Goal: Task Accomplishment & Management: Use online tool/utility

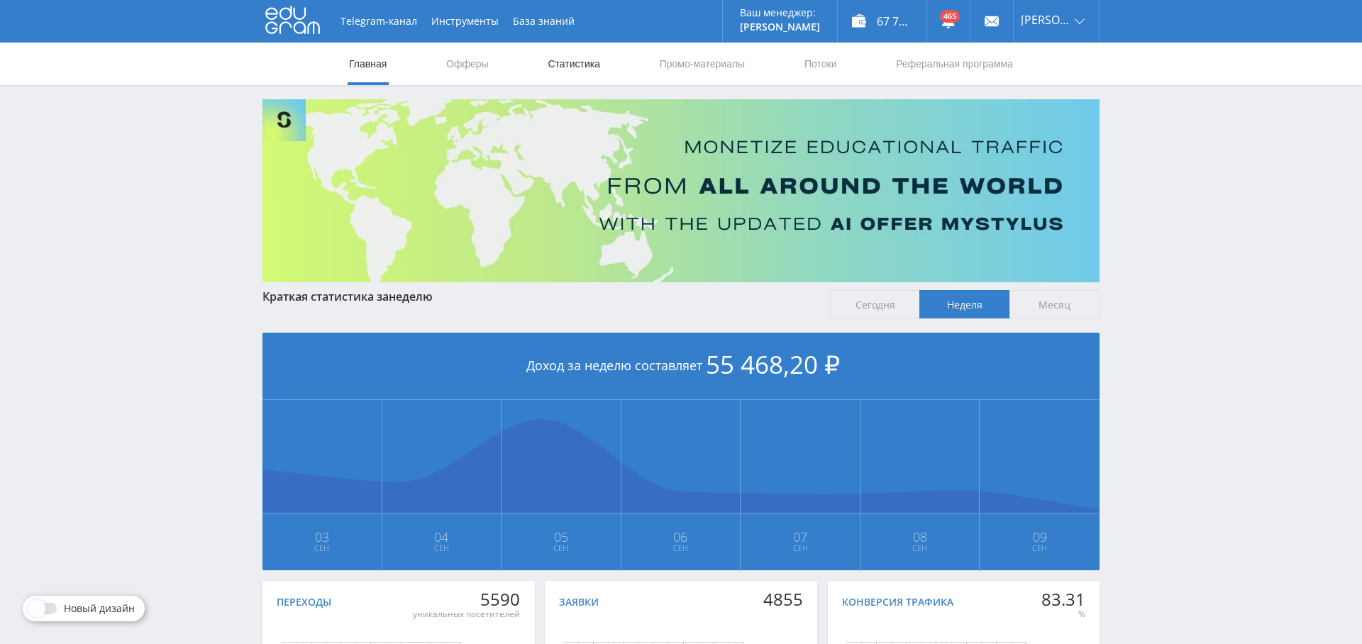
click at [573, 67] on link "Статистика" at bounding box center [573, 64] width 55 height 43
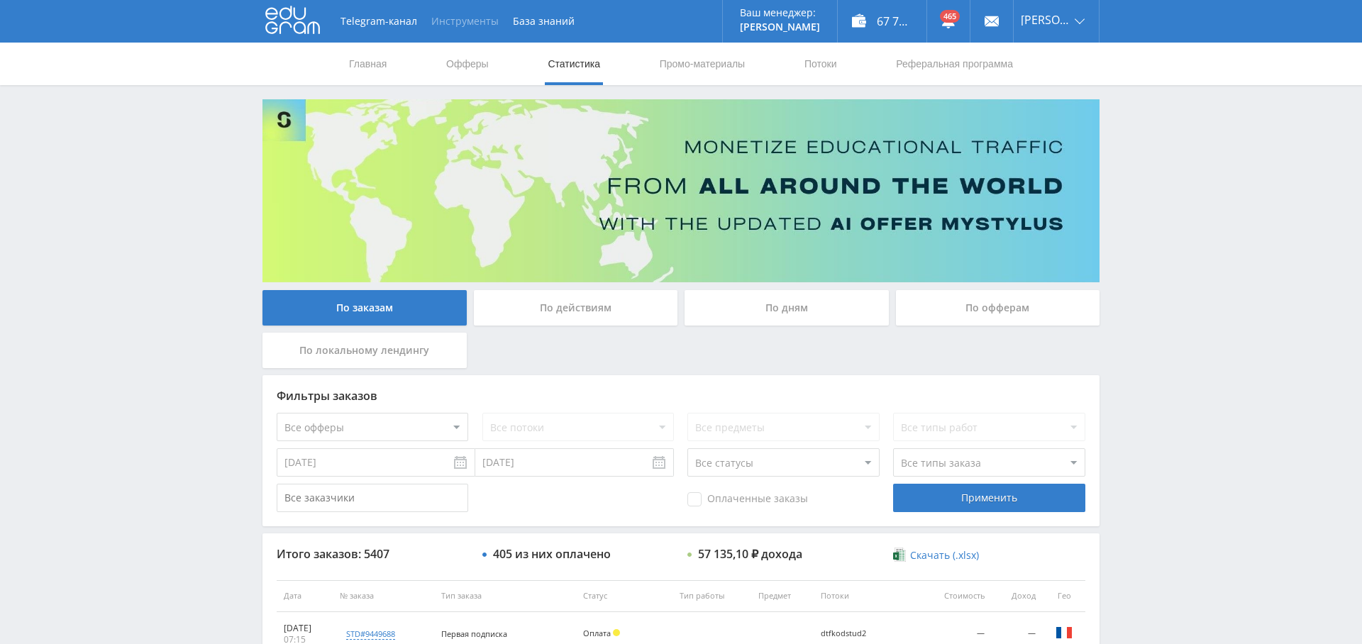
click at [485, 19] on button "Инструменты" at bounding box center [465, 21] width 82 height 43
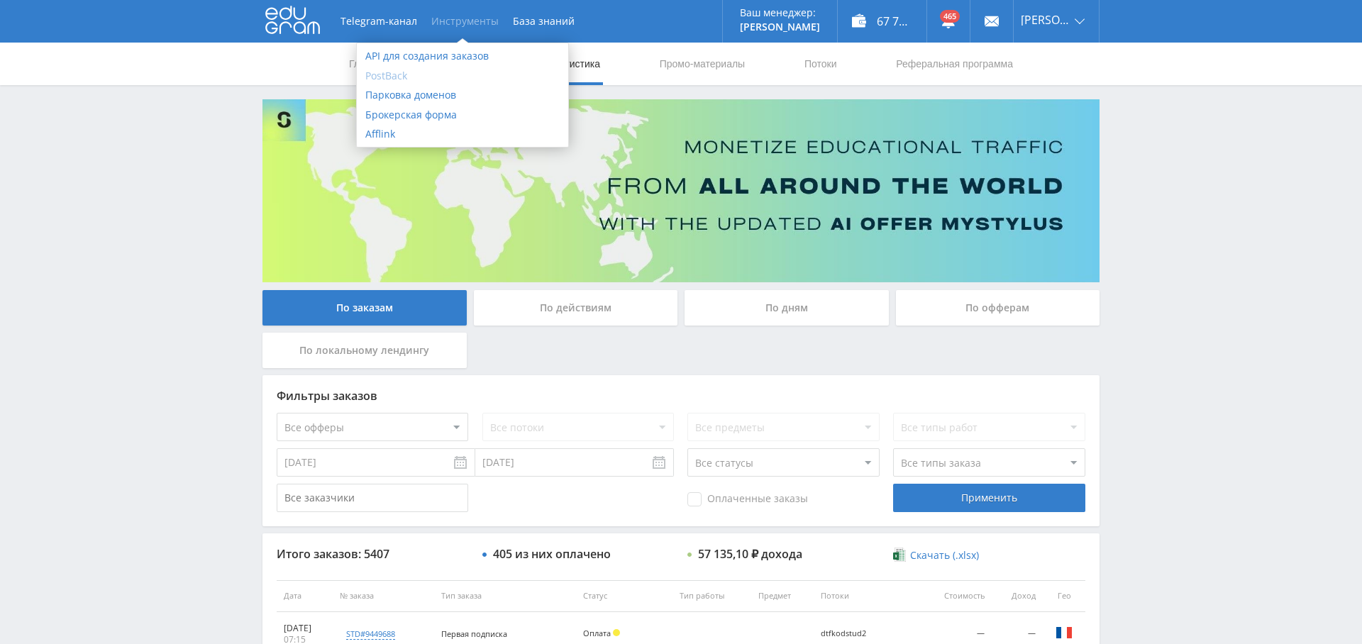
click at [402, 77] on link "PostBack" at bounding box center [462, 76] width 211 height 20
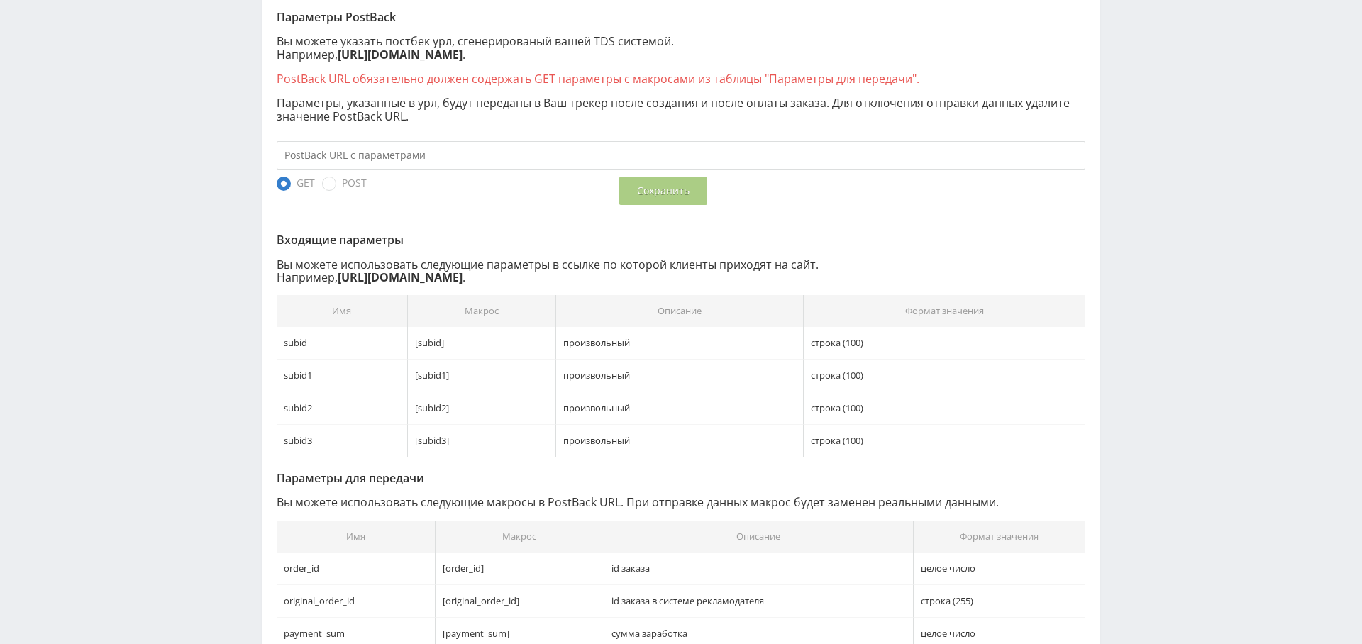
scroll to position [293, 0]
click at [326, 185] on span "POST" at bounding box center [344, 184] width 45 height 14
click at [0, 0] on input "POST" at bounding box center [0, 0] width 0 height 0
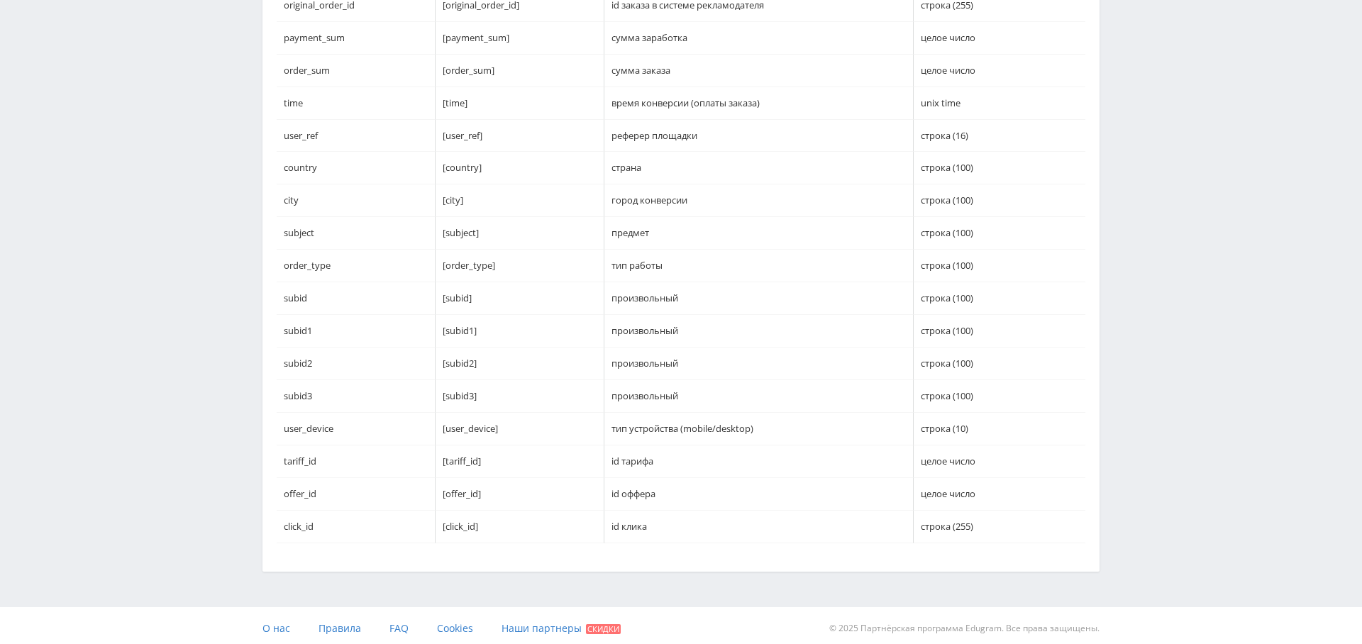
scroll to position [0, 0]
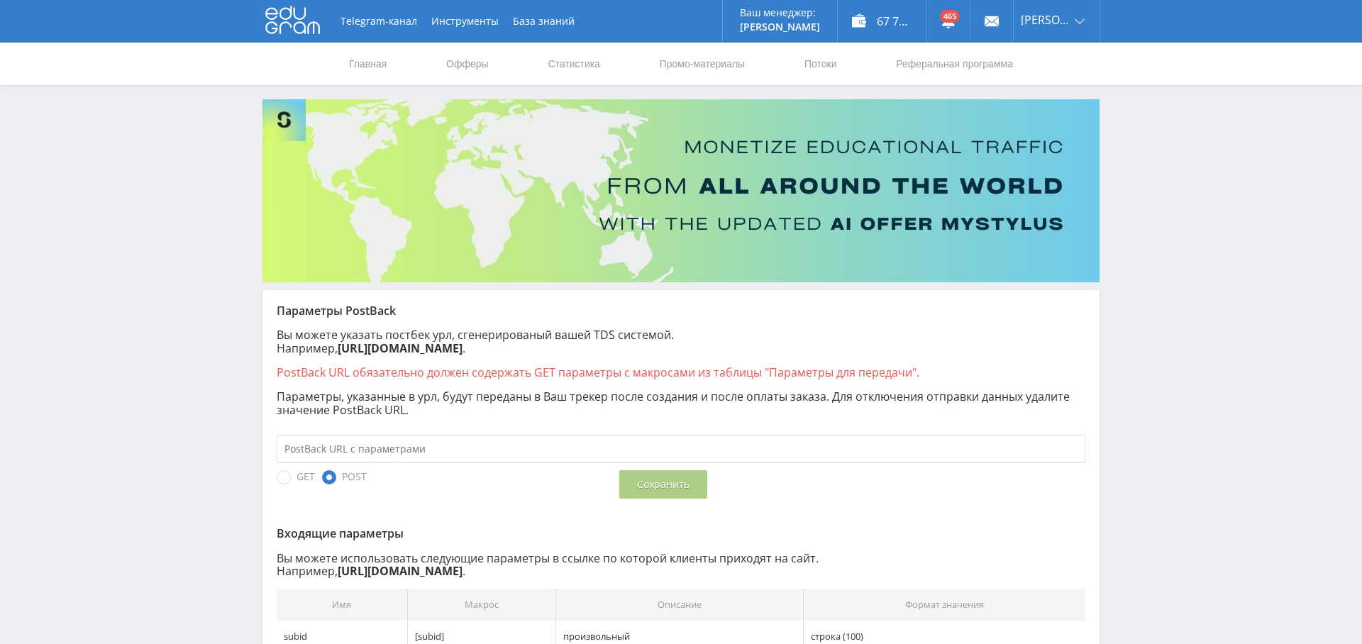
click at [397, 447] on input "text" at bounding box center [681, 449] width 809 height 28
click at [1064, 114] on link "Выход" at bounding box center [1056, 108] width 85 height 26
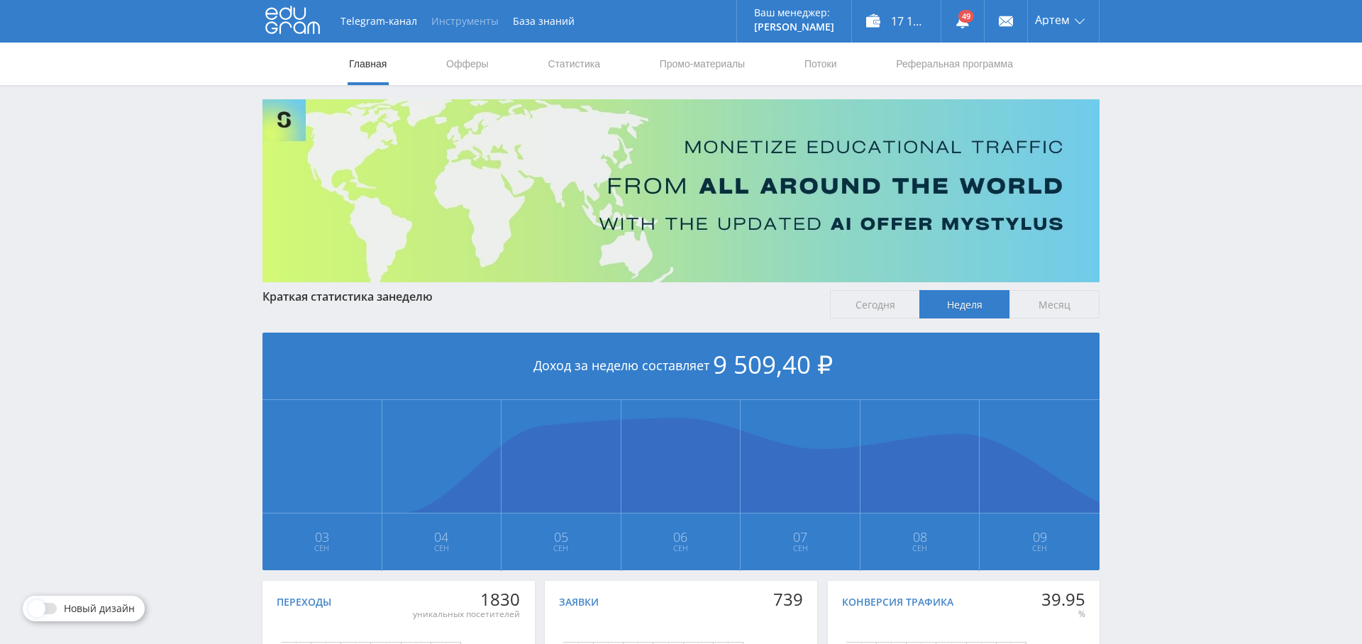
click at [451, 23] on button "Инструменты" at bounding box center [465, 21] width 82 height 43
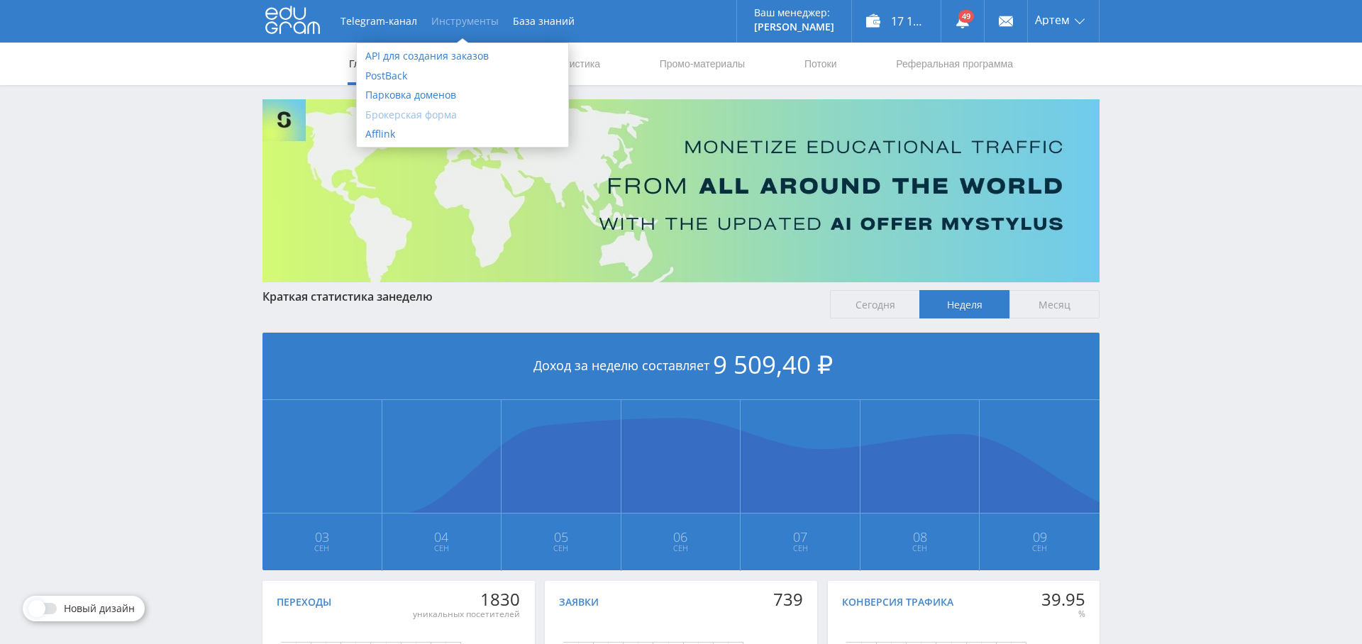
click at [421, 116] on link "Брокерская форма" at bounding box center [462, 115] width 211 height 20
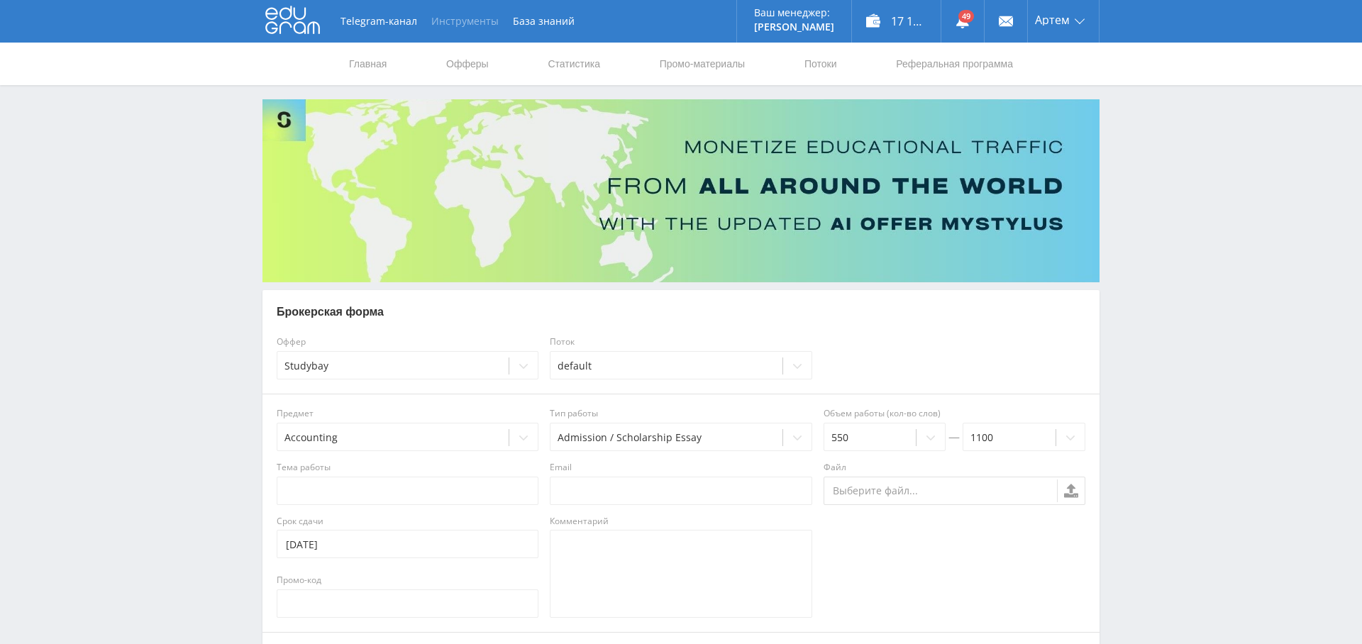
click at [450, 18] on button "Инструменты" at bounding box center [465, 21] width 82 height 43
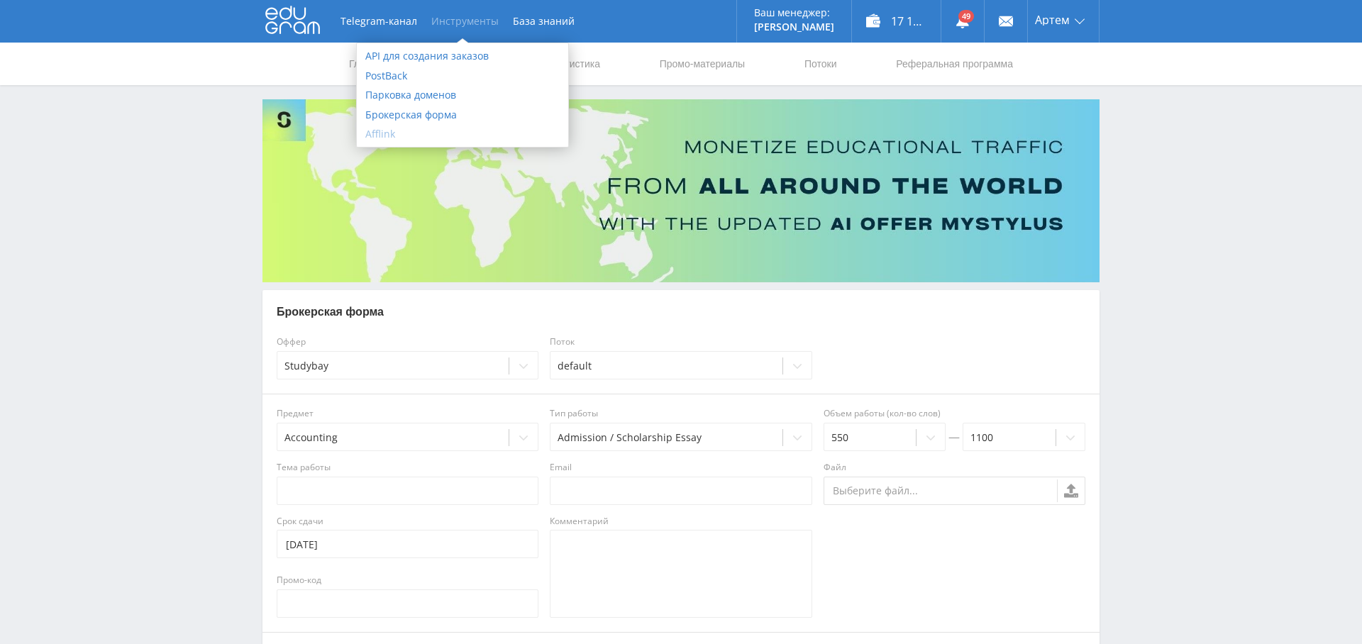
click at [402, 135] on link "Afflink" at bounding box center [462, 134] width 211 height 20
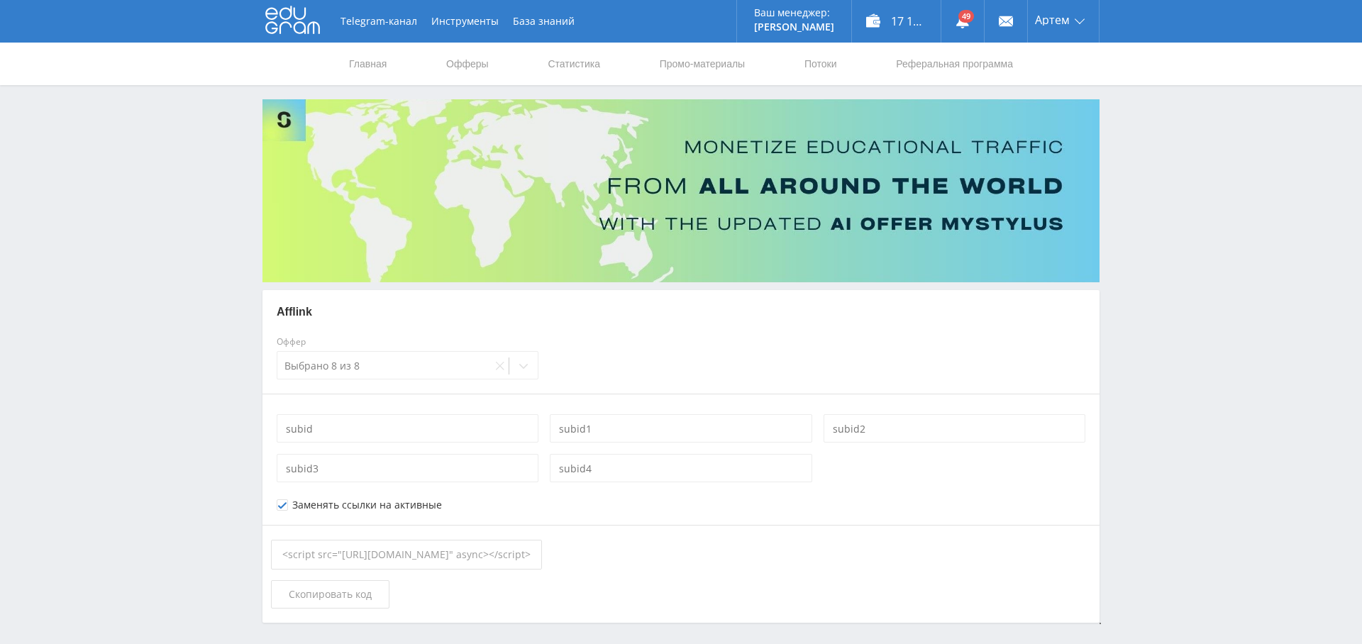
scroll to position [48, 0]
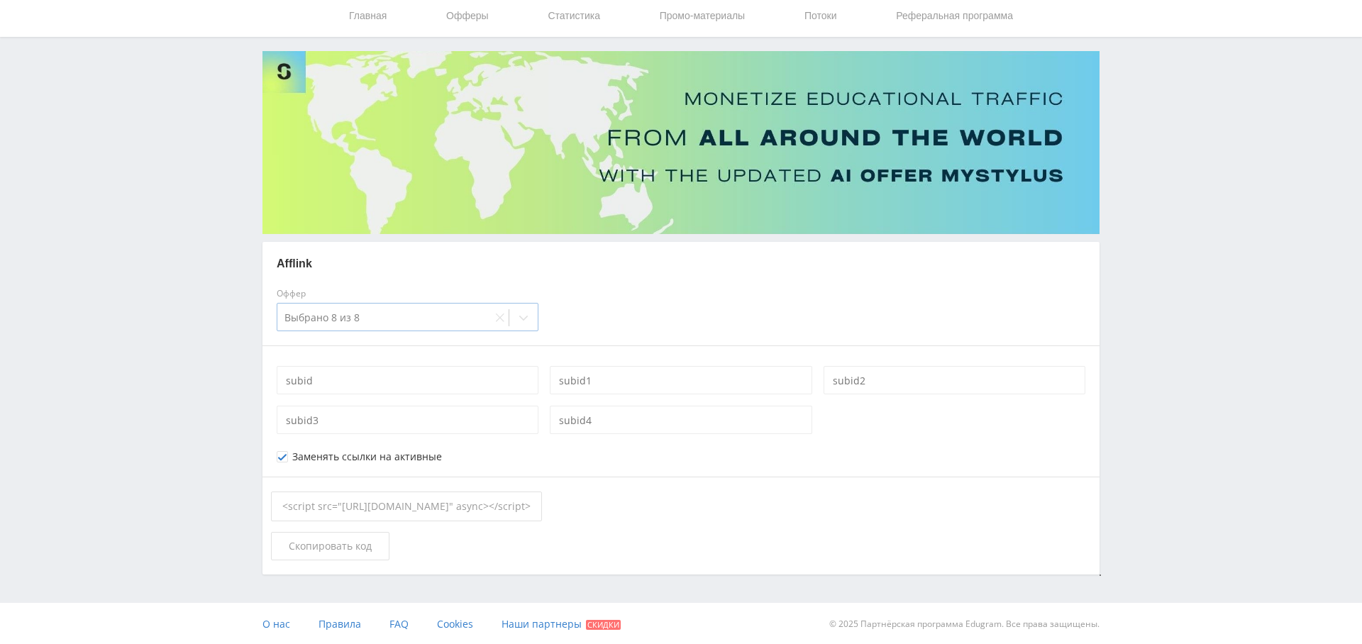
click at [474, 312] on div at bounding box center [385, 318] width 200 height 14
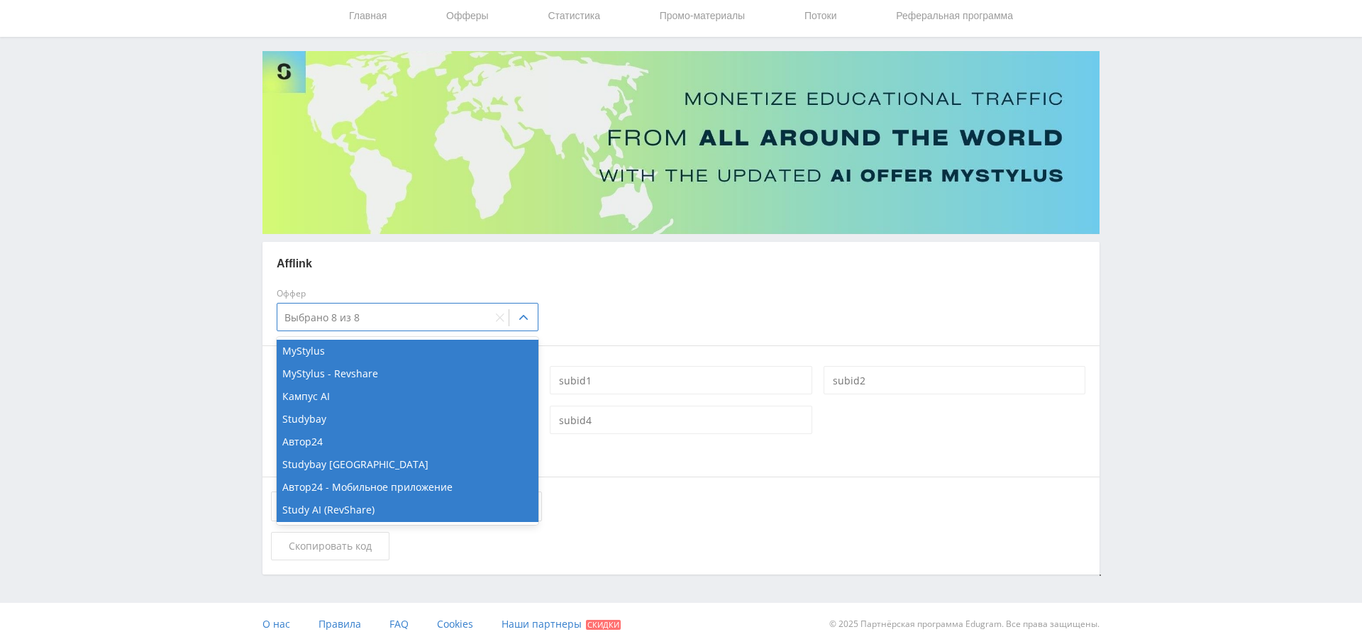
drag, startPoint x: 679, startPoint y: 312, endPoint x: 645, endPoint y: 287, distance: 42.2
click at [679, 312] on div "Оффер MyStylus selected, 1 of 8. 8 results available. Use Up and Down to choose…" at bounding box center [681, 310] width 820 height 43
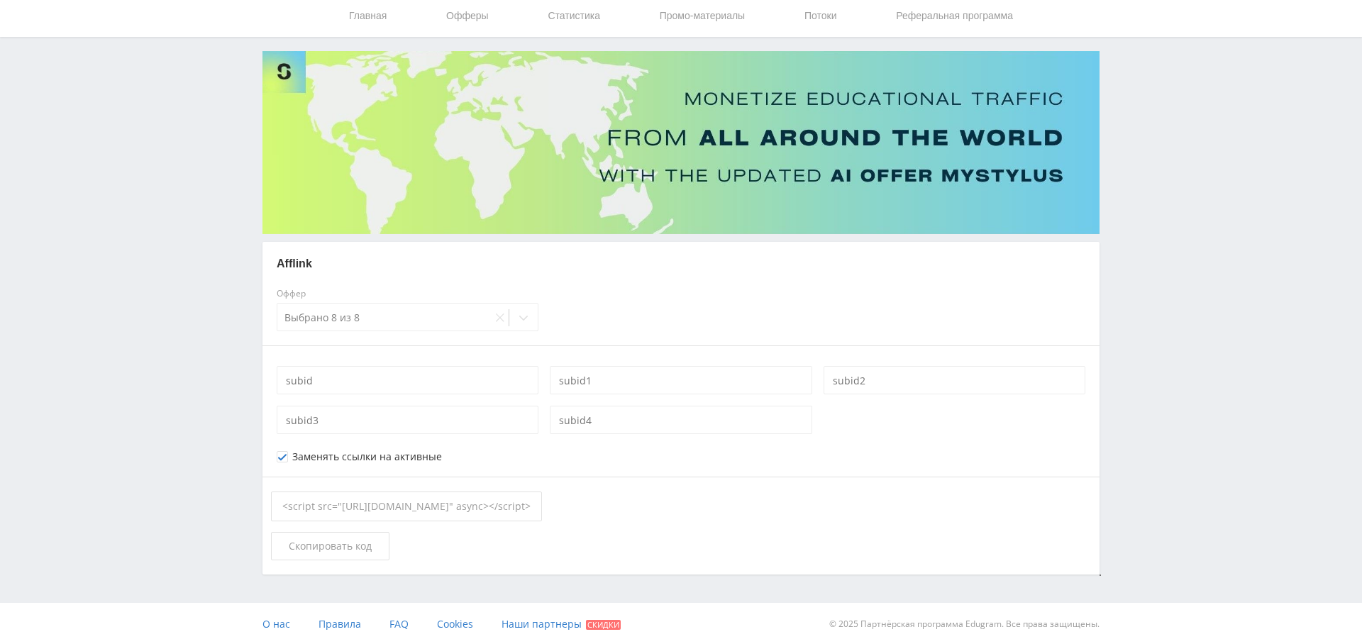
scroll to position [0, 0]
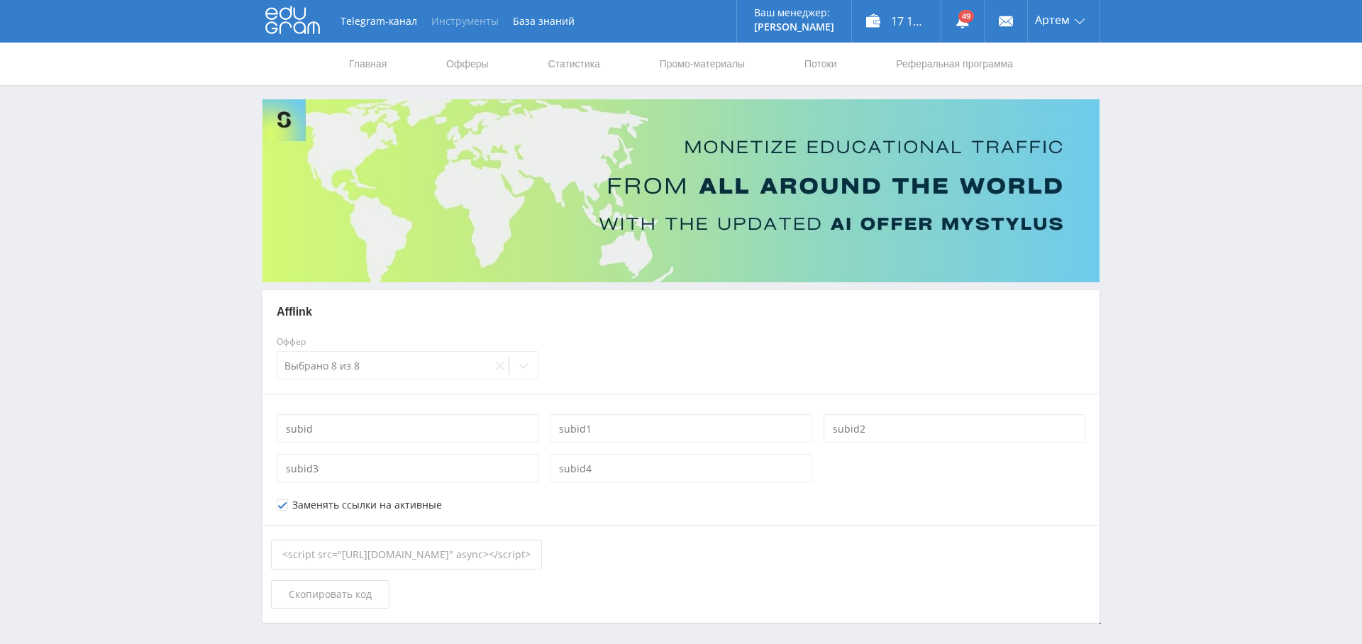
click at [465, 17] on button "Инструменты" at bounding box center [465, 21] width 82 height 43
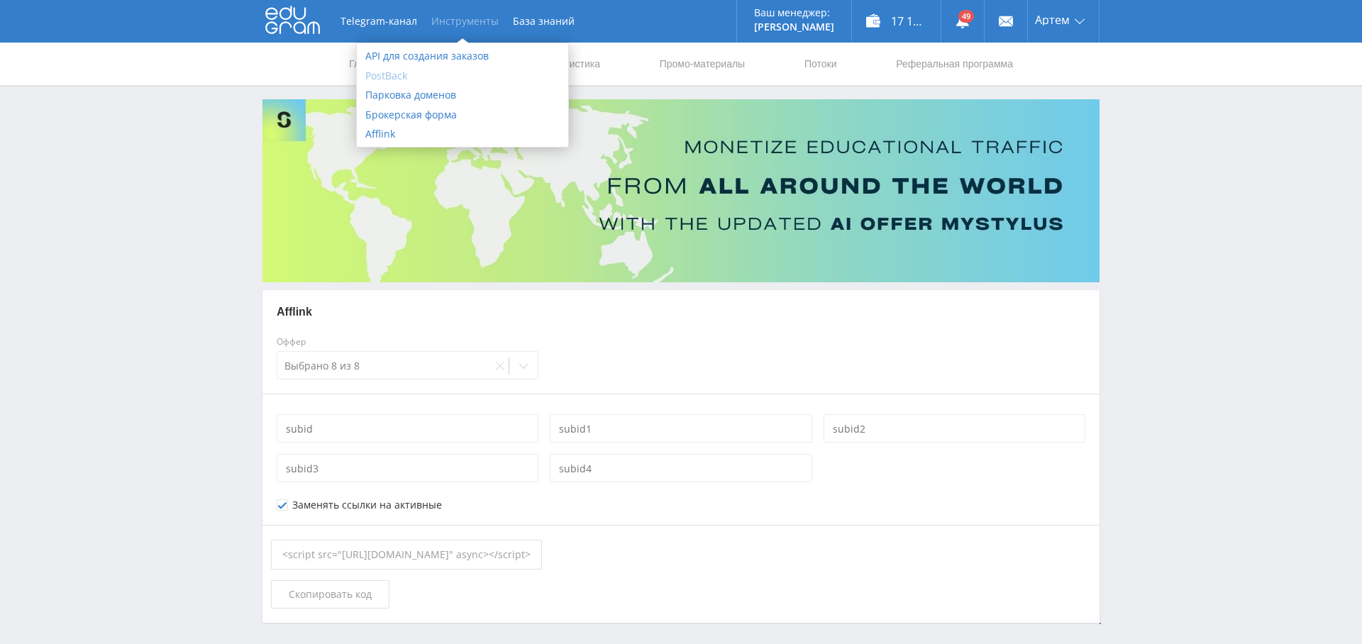
click at [396, 77] on link "PostBack" at bounding box center [462, 76] width 211 height 20
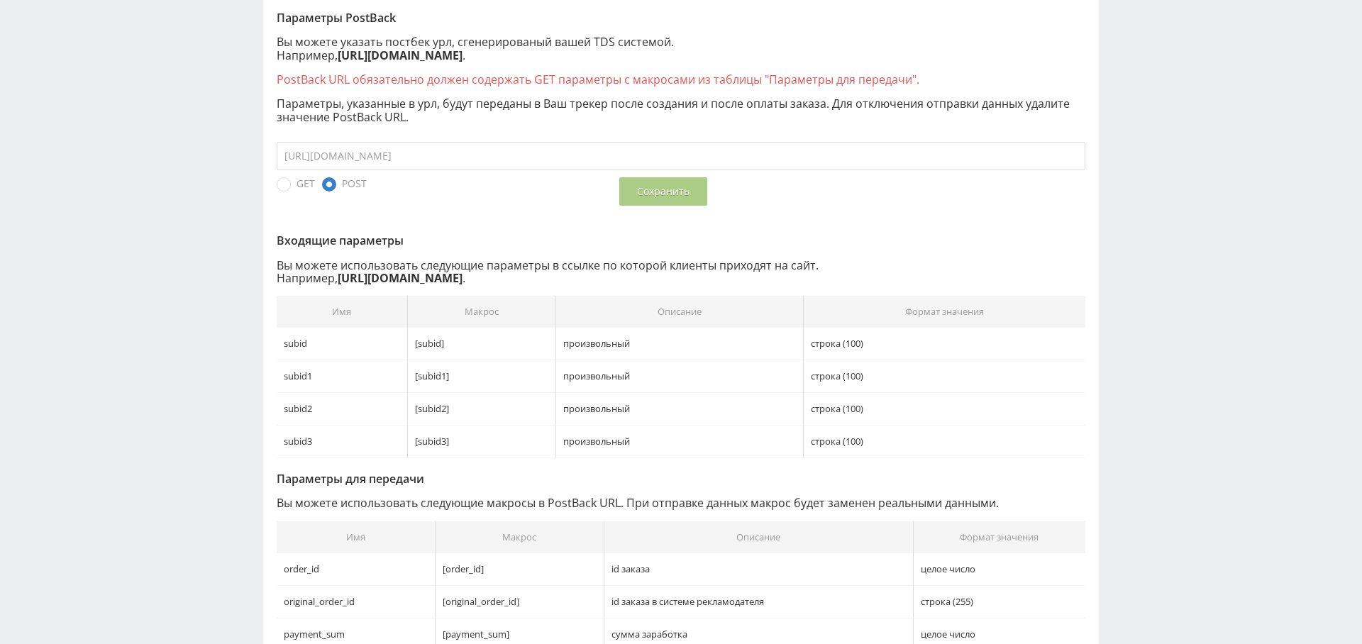
scroll to position [282, 0]
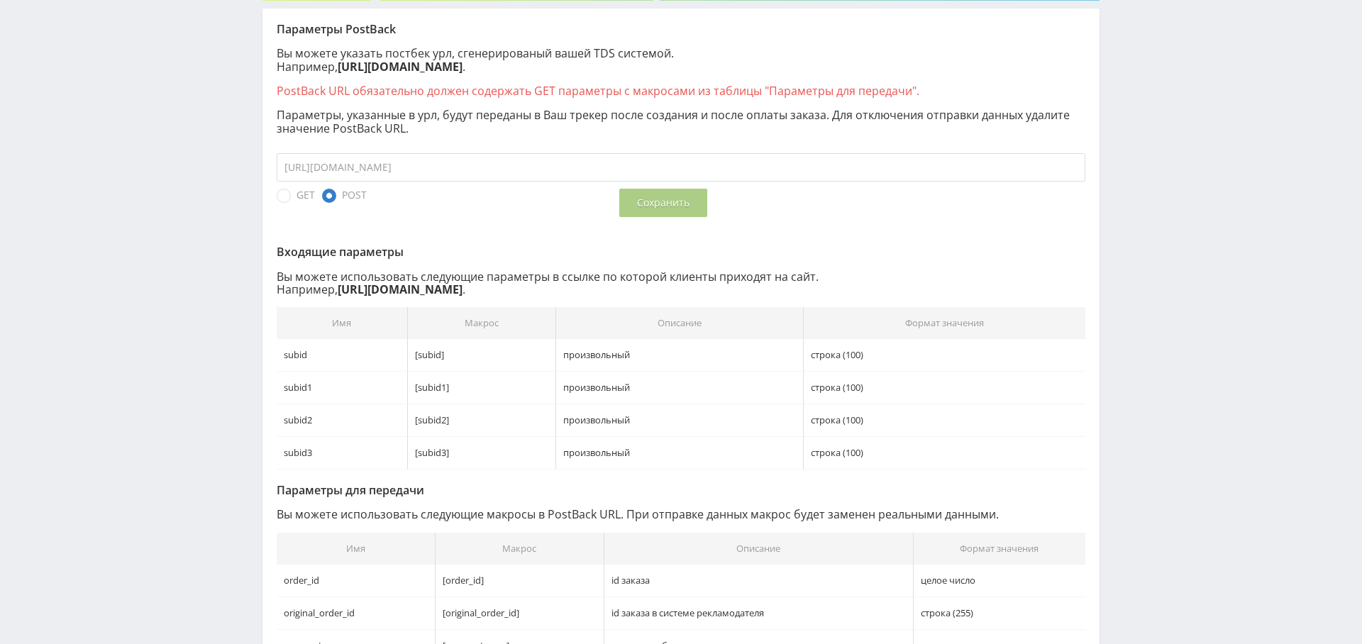
click at [569, 153] on input "[URL][DOMAIN_NAME]" at bounding box center [681, 167] width 809 height 28
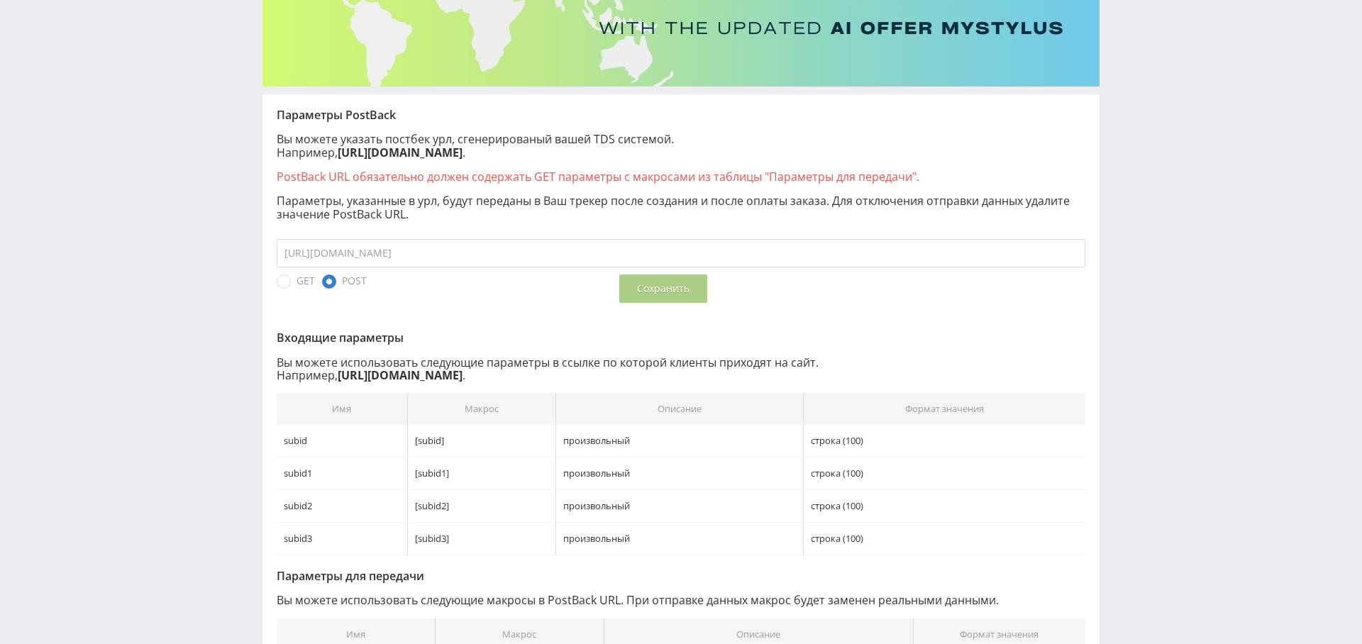
scroll to position [0, 0]
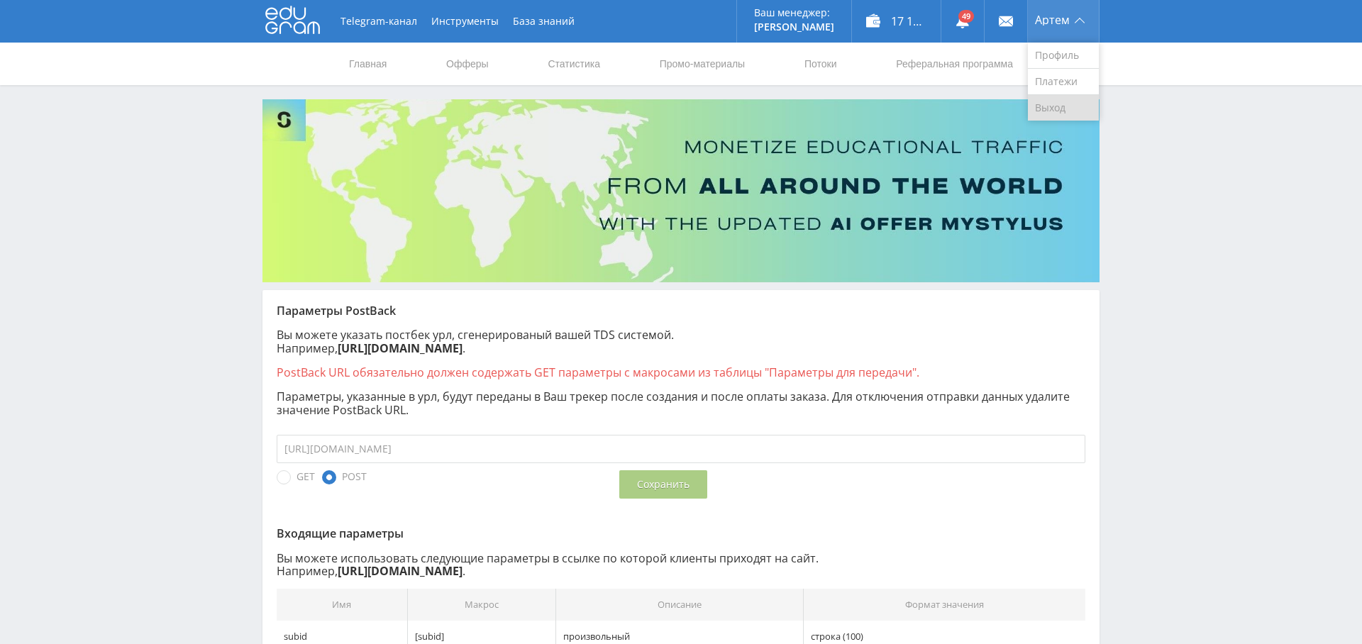
click at [1052, 107] on link "Выход" at bounding box center [1063, 108] width 71 height 26
